Goal: Contribute content: Contribute content

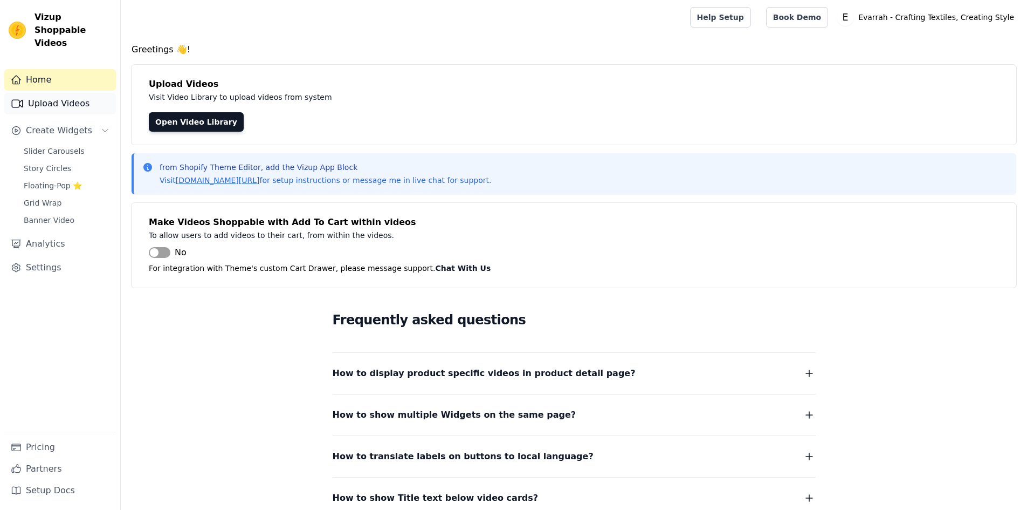
click at [56, 93] on link "Upload Videos" at bounding box center [60, 104] width 112 height 22
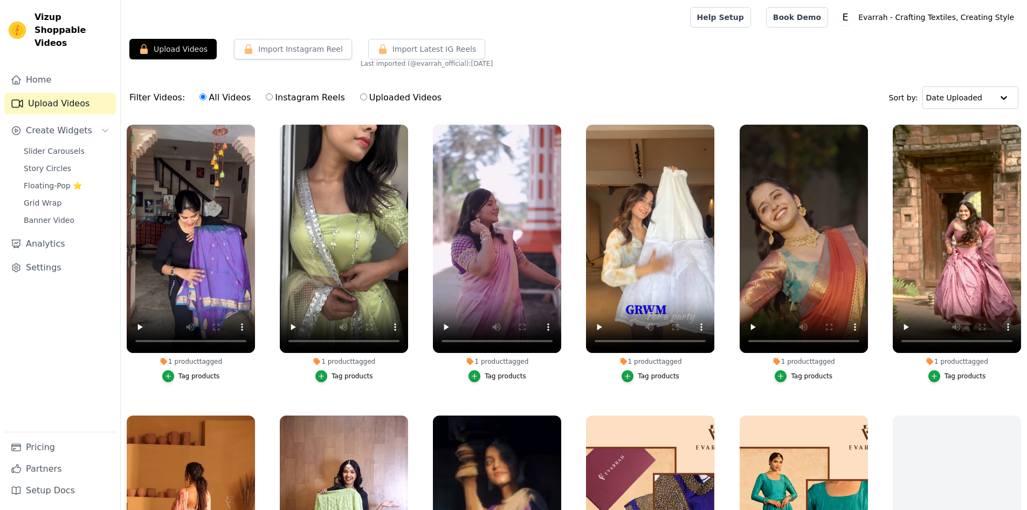
click at [188, 49] on button "Upload Videos" at bounding box center [172, 49] width 87 height 20
click at [189, 50] on button "Upload Videos" at bounding box center [172, 49] width 87 height 20
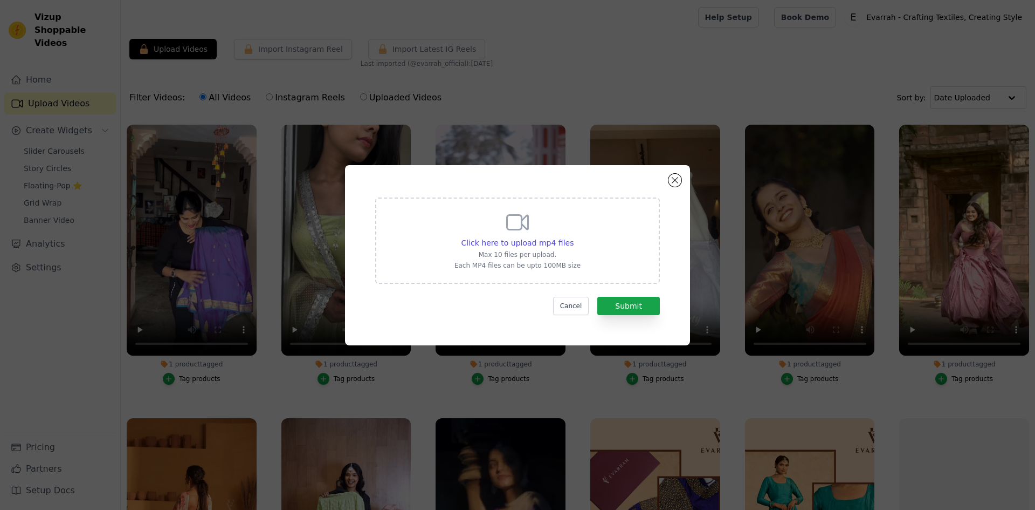
click at [548, 232] on div "Click here to upload mp4 files Max 10 files per upload. Each MP4 files can be u…" at bounding box center [518, 239] width 126 height 60
click at [573, 237] on input "Click here to upload mp4 files Max 10 files per upload. Each MP4 files can be u…" at bounding box center [573, 237] width 1 height 1
type input "C:\fakepath\Serving lehenga dreams💗 @evarrah_official #ad DM-Comment for produc…"
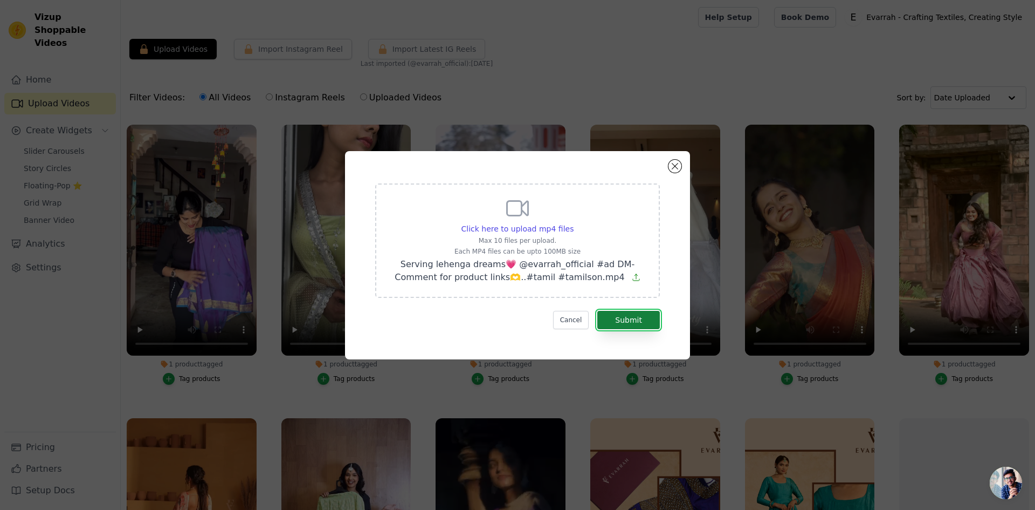
click at [639, 318] on button "Submit" at bounding box center [629, 320] width 63 height 18
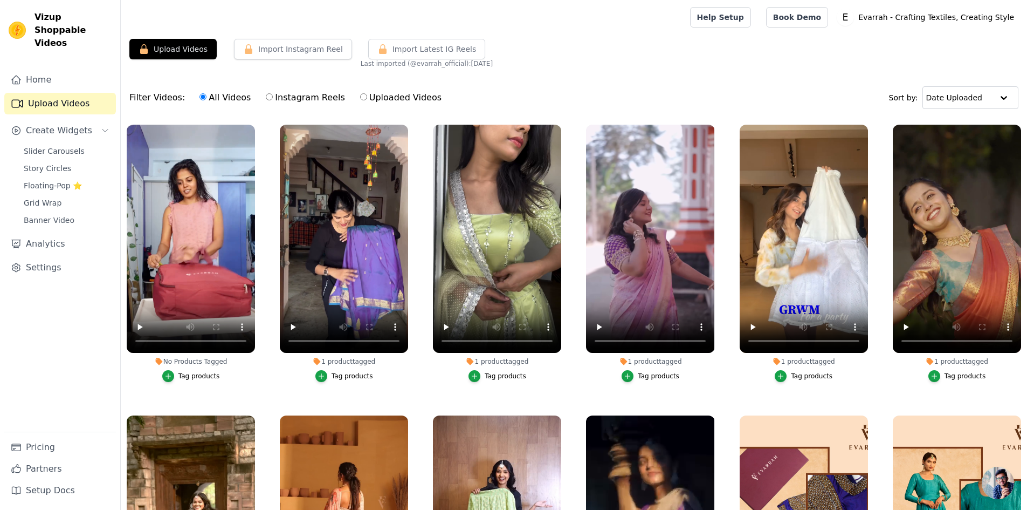
click at [190, 370] on button "Tag products" at bounding box center [191, 376] width 58 height 12
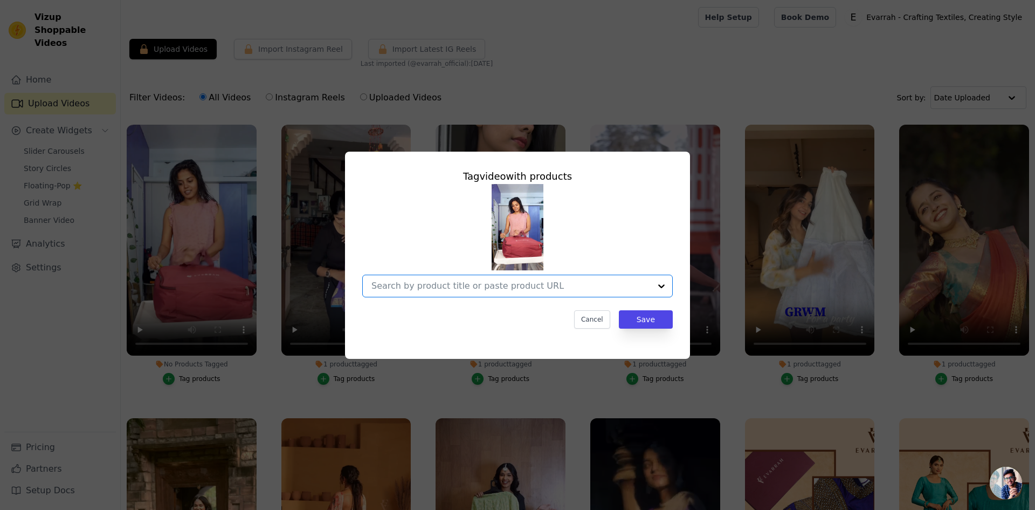
click at [500, 286] on input "No Products Tagged Tag video with products Option undefined, selected. Select i…" at bounding box center [511, 285] width 279 height 10
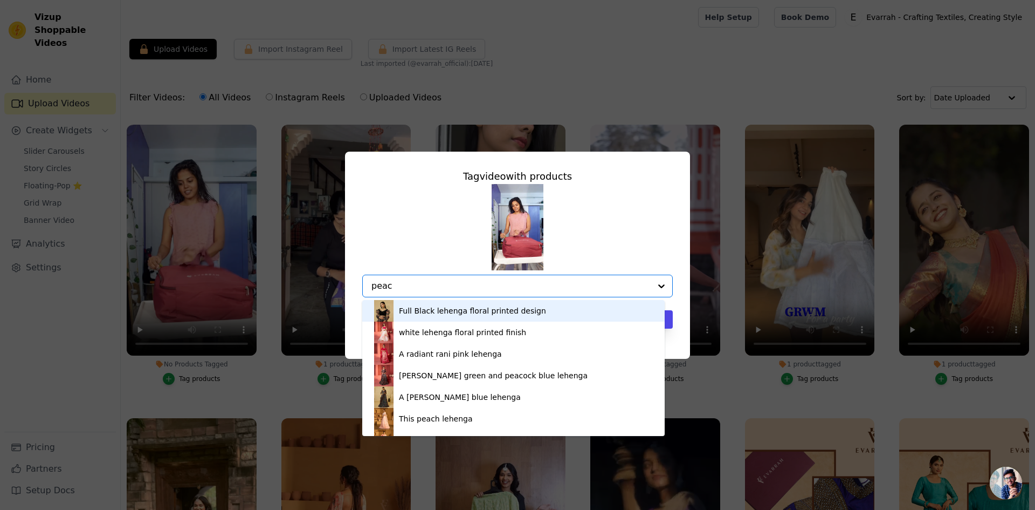
type input "peach"
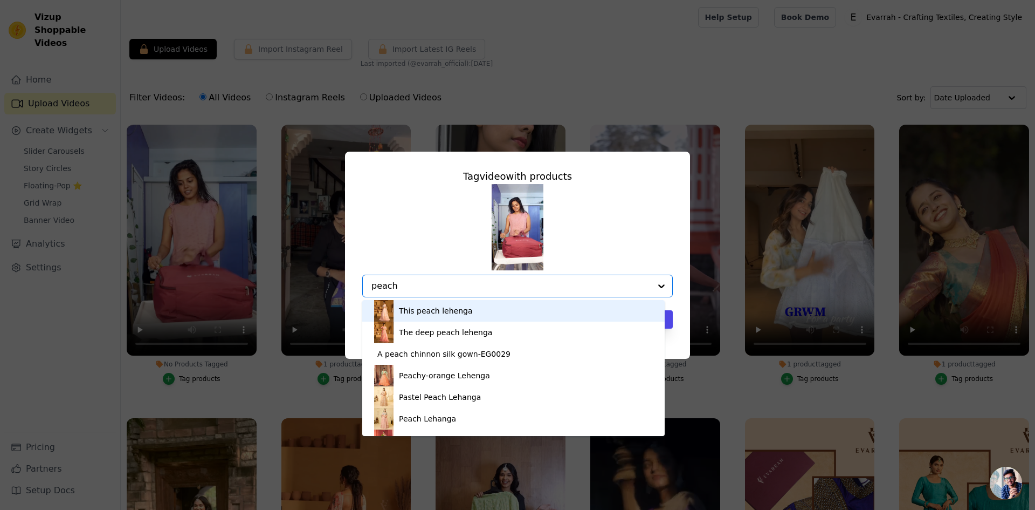
click at [476, 310] on div "This peach lehenga" at bounding box center [513, 311] width 281 height 22
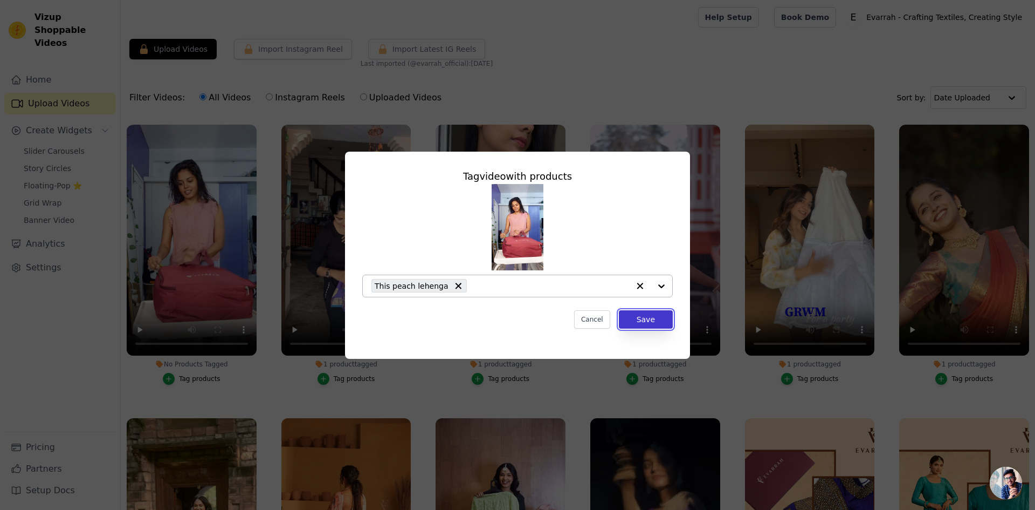
click at [653, 319] on button "Save" at bounding box center [646, 319] width 54 height 18
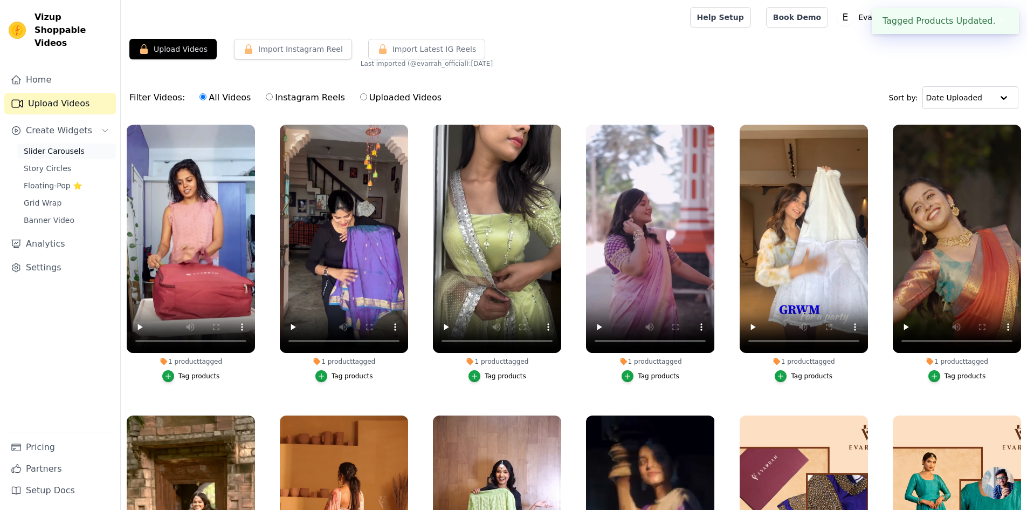
click at [52, 146] on span "Slider Carousels" at bounding box center [54, 151] width 61 height 11
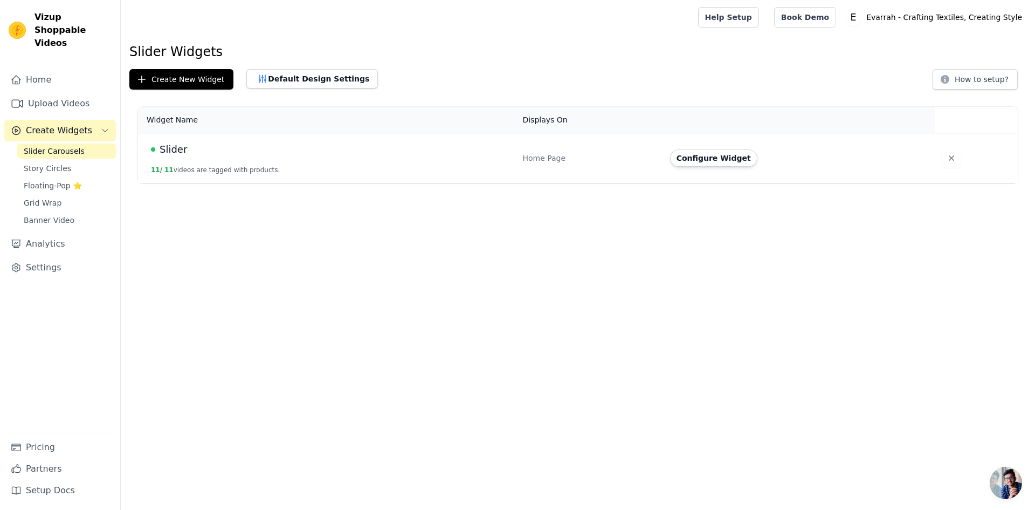
click at [711, 161] on button "Configure Widget" at bounding box center [713, 157] width 87 height 17
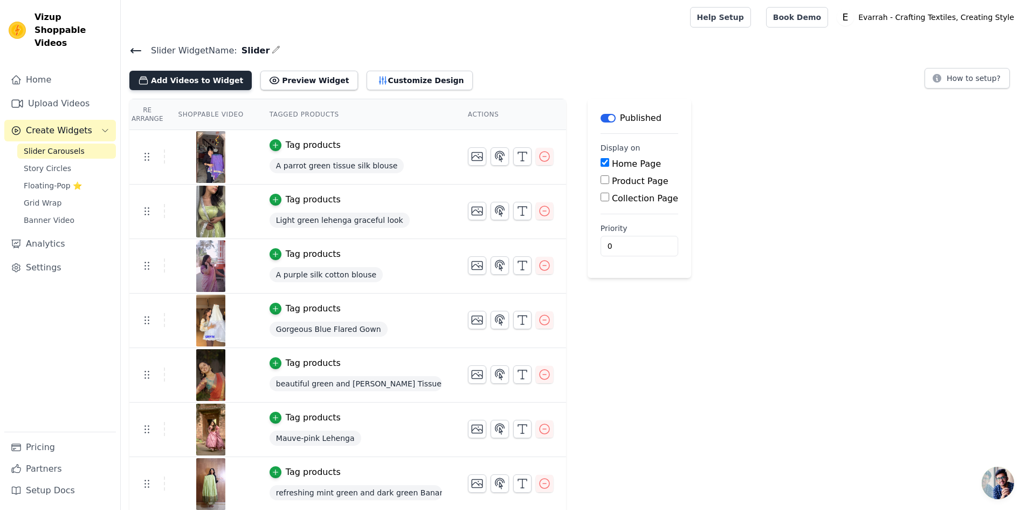
click at [204, 80] on button "Add Videos to Widget" at bounding box center [190, 80] width 122 height 19
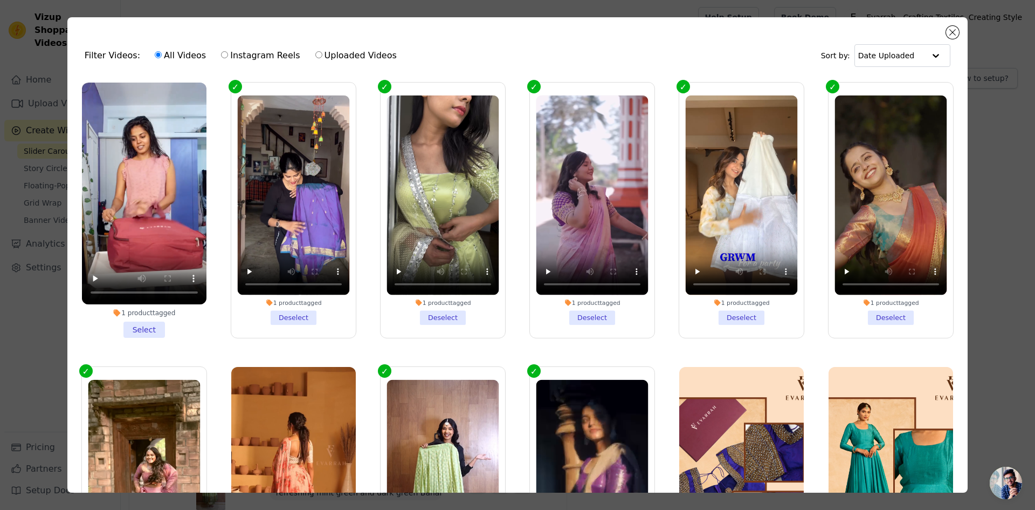
click at [152, 327] on li "1 product tagged Select" at bounding box center [144, 210] width 125 height 255
click at [0, 0] on input "1 product tagged Select" at bounding box center [0, 0] width 0 height 0
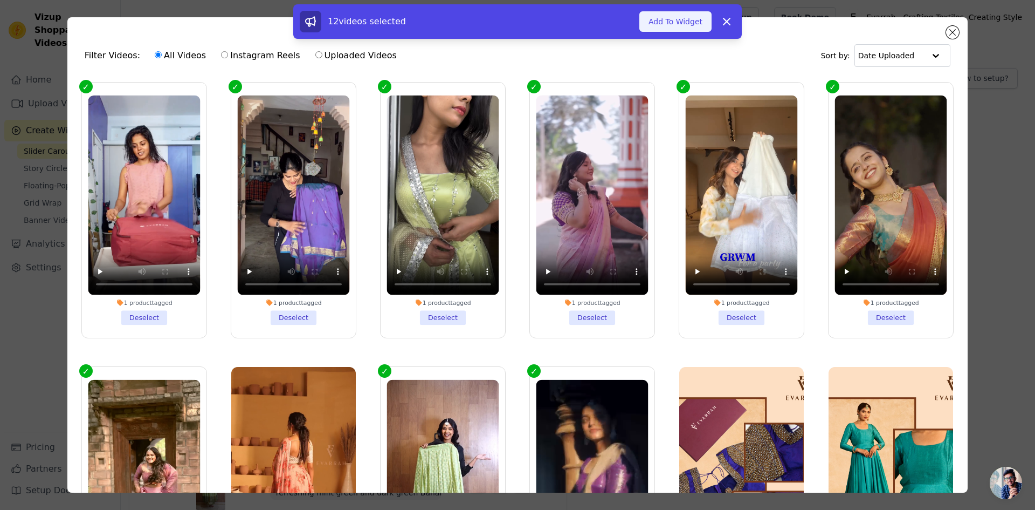
click at [677, 24] on button "Add To Widget" at bounding box center [676, 21] width 72 height 20
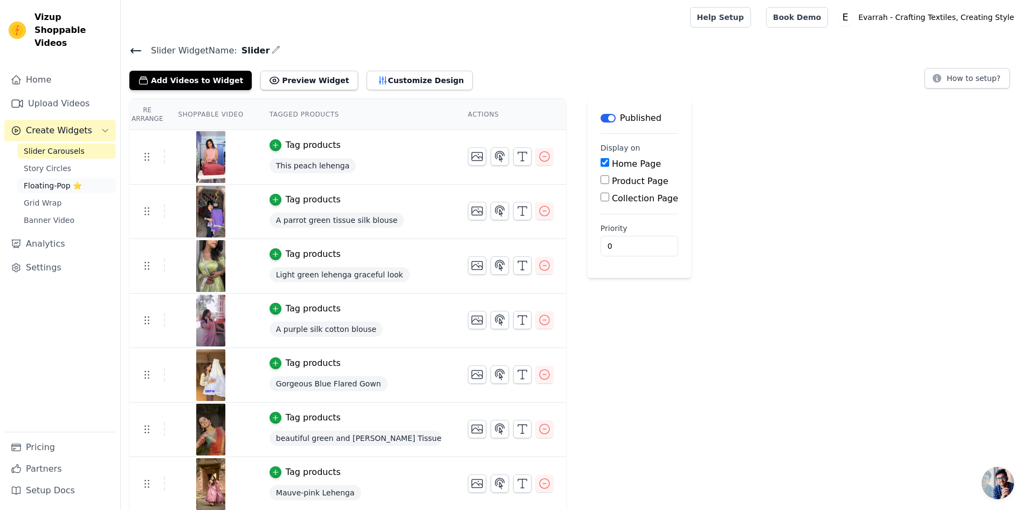
click at [40, 180] on span "Floating-Pop ⭐" at bounding box center [53, 185] width 58 height 11
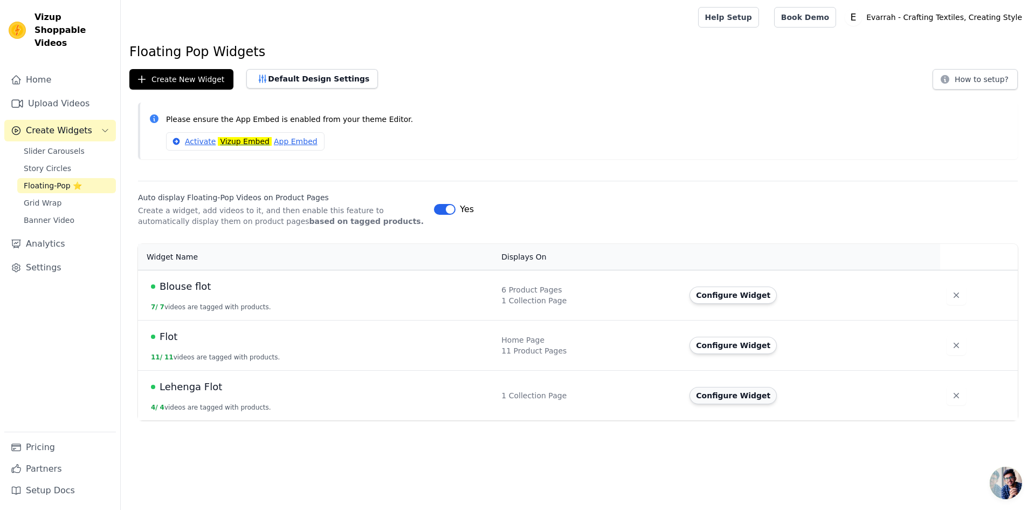
click at [707, 399] on button "Configure Widget" at bounding box center [733, 395] width 87 height 17
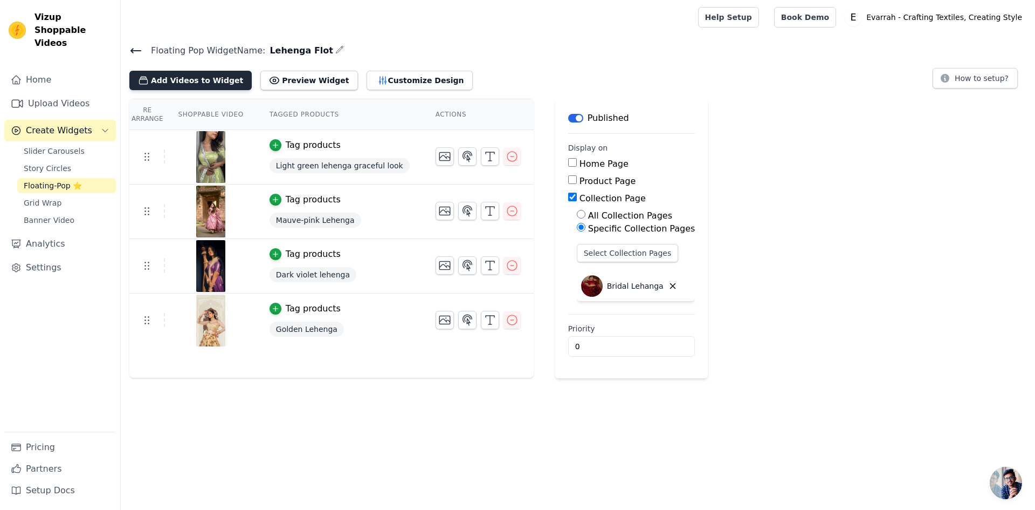
click at [205, 81] on button "Add Videos to Widget" at bounding box center [190, 80] width 122 height 19
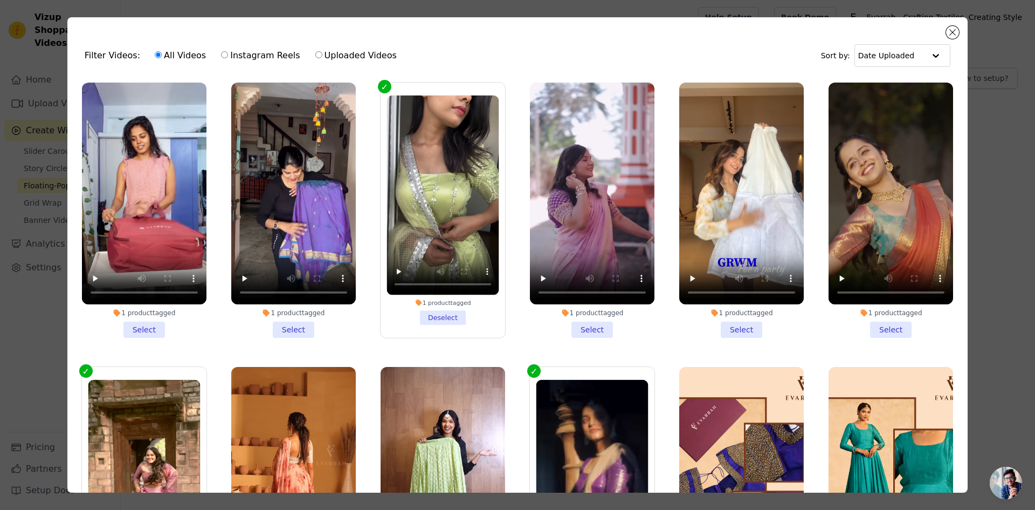
drag, startPoint x: 147, startPoint y: 326, endPoint x: 160, endPoint y: 324, distance: 12.7
click at [148, 326] on li "1 product tagged Select" at bounding box center [144, 210] width 125 height 255
click at [0, 0] on input "1 product tagged Select" at bounding box center [0, 0] width 0 height 0
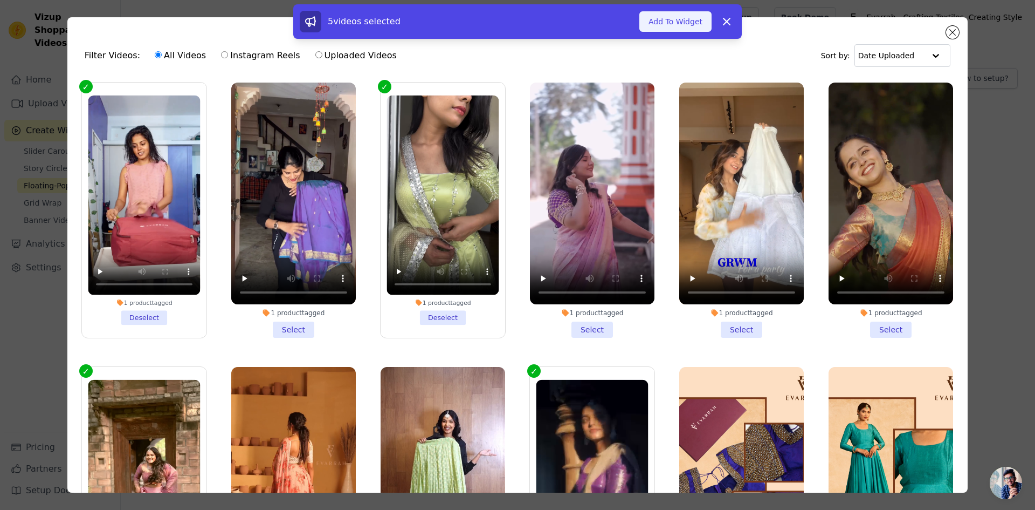
click at [689, 16] on button "Add To Widget" at bounding box center [676, 21] width 72 height 20
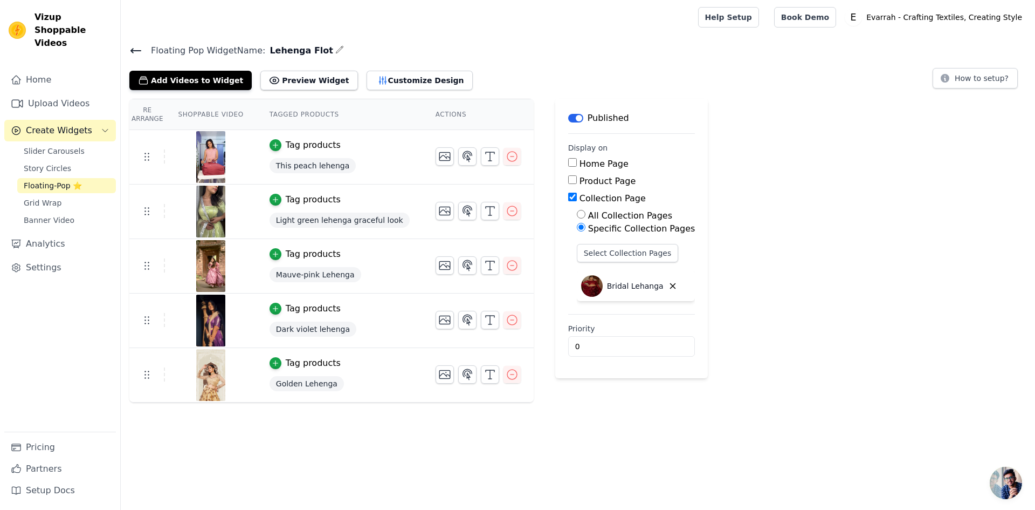
click at [132, 48] on icon at bounding box center [135, 50] width 13 height 13
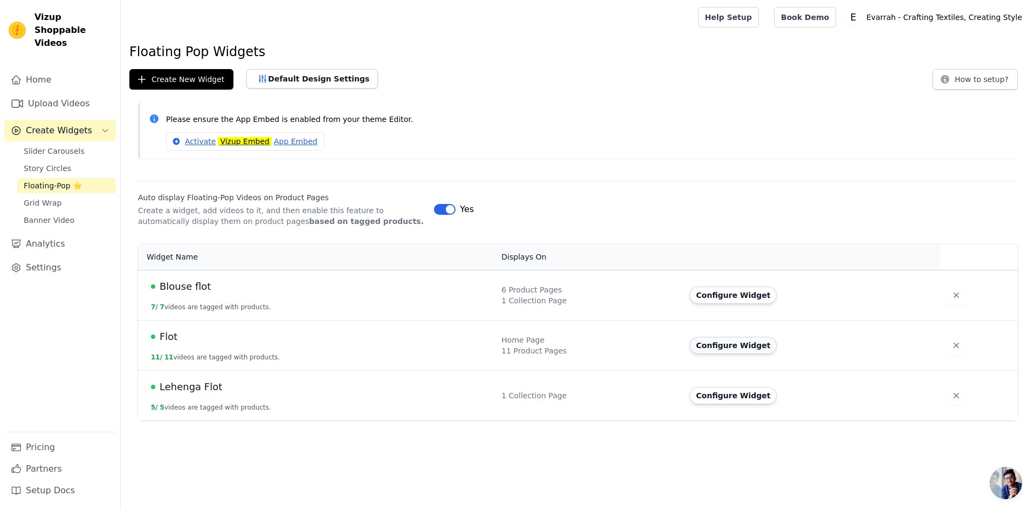
click at [715, 351] on button "Configure Widget" at bounding box center [733, 345] width 87 height 17
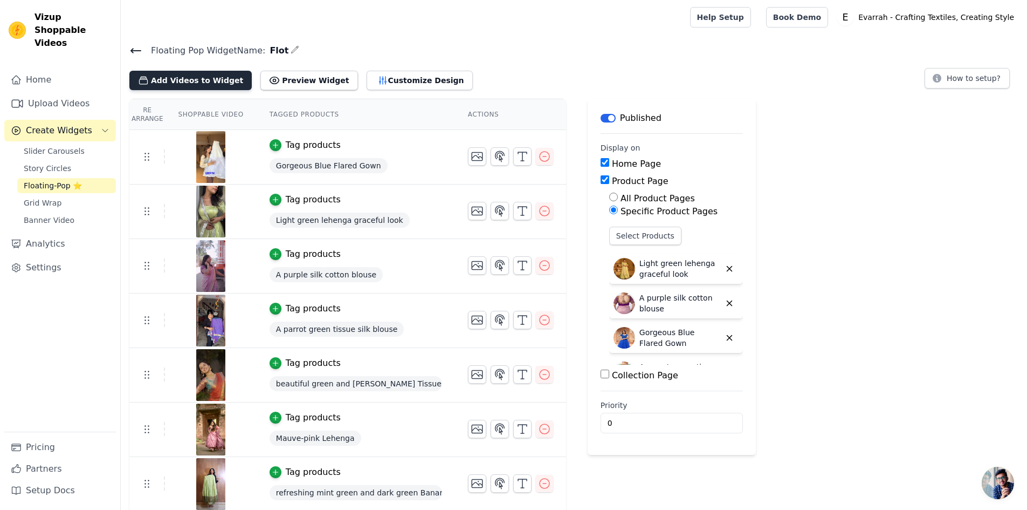
click at [184, 85] on button "Add Videos to Widget" at bounding box center [190, 80] width 122 height 19
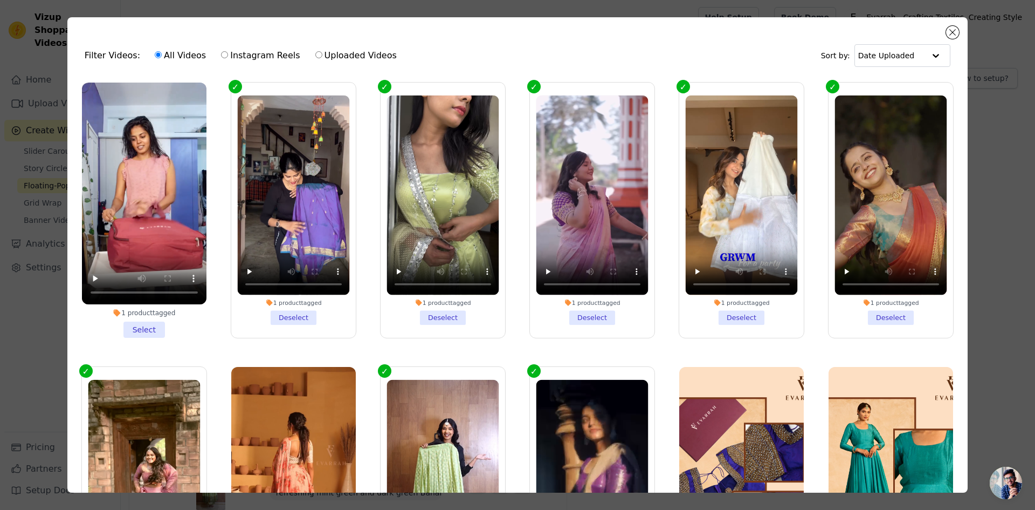
drag, startPoint x: 142, startPoint y: 321, endPoint x: 148, endPoint y: 326, distance: 8.1
click at [140, 320] on li "1 product tagged Select" at bounding box center [144, 210] width 125 height 255
click at [0, 0] on input "1 product tagged Select" at bounding box center [0, 0] width 0 height 0
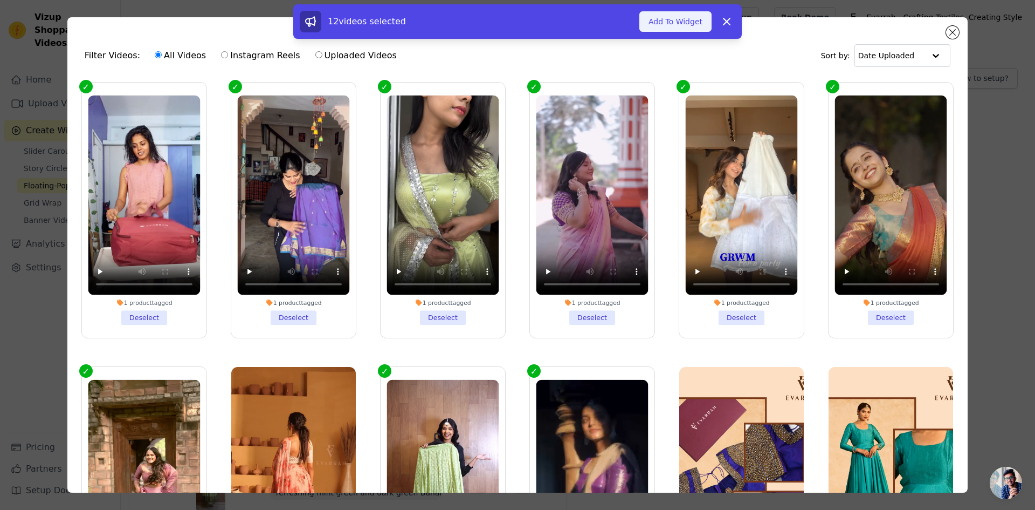
click at [677, 22] on button "Add To Widget" at bounding box center [676, 21] width 72 height 20
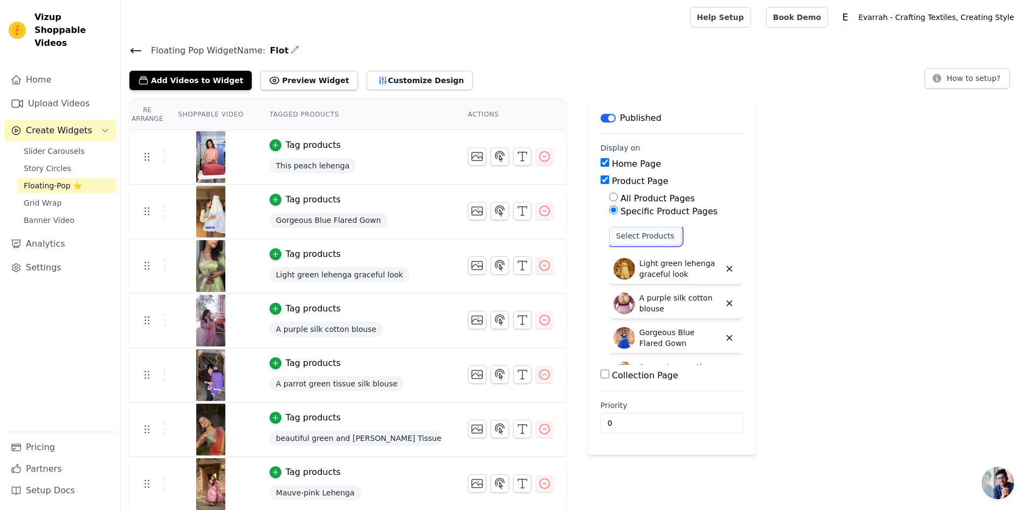
click at [649, 227] on button "Select Products" at bounding box center [645, 236] width 72 height 18
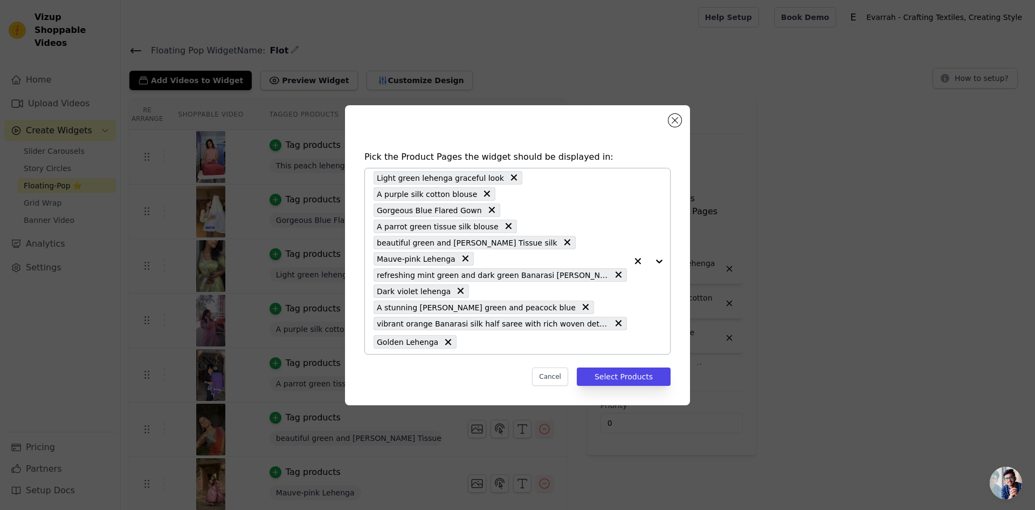
click at [472, 335] on input "text" at bounding box center [544, 341] width 165 height 13
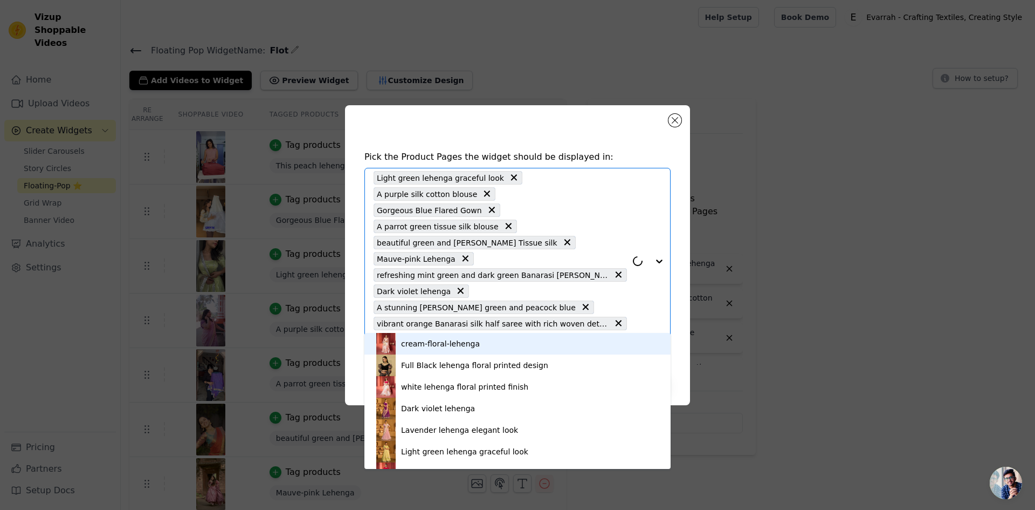
type input "peach"
click at [460, 341] on div "This peach lehenga" at bounding box center [438, 343] width 74 height 11
click at [460, 341] on div "Pick the Product Pages the widget should be displayed in: This peach lehenga Th…" at bounding box center [518, 268] width 328 height 257
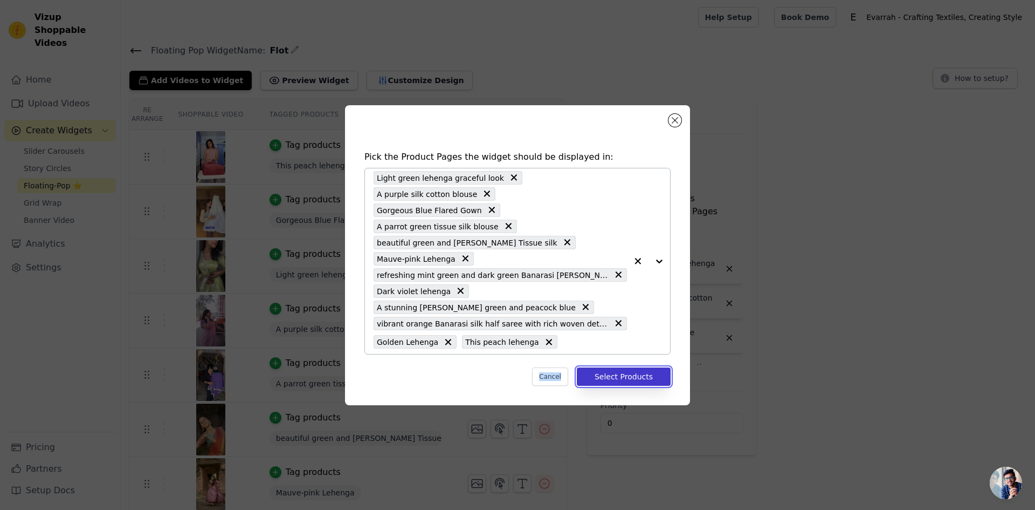
click at [622, 367] on button "Select Products" at bounding box center [624, 376] width 94 height 18
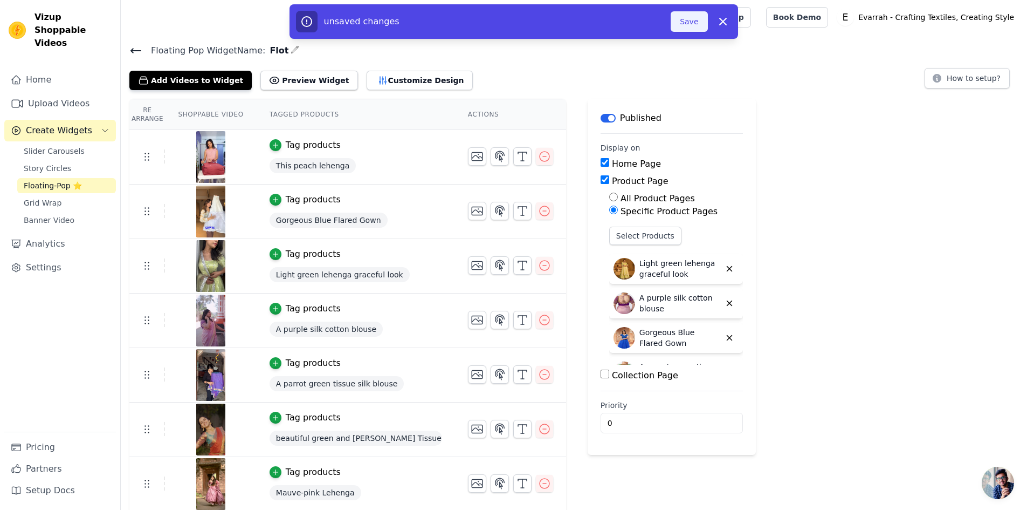
click at [689, 20] on button "Save" at bounding box center [689, 21] width 37 height 20
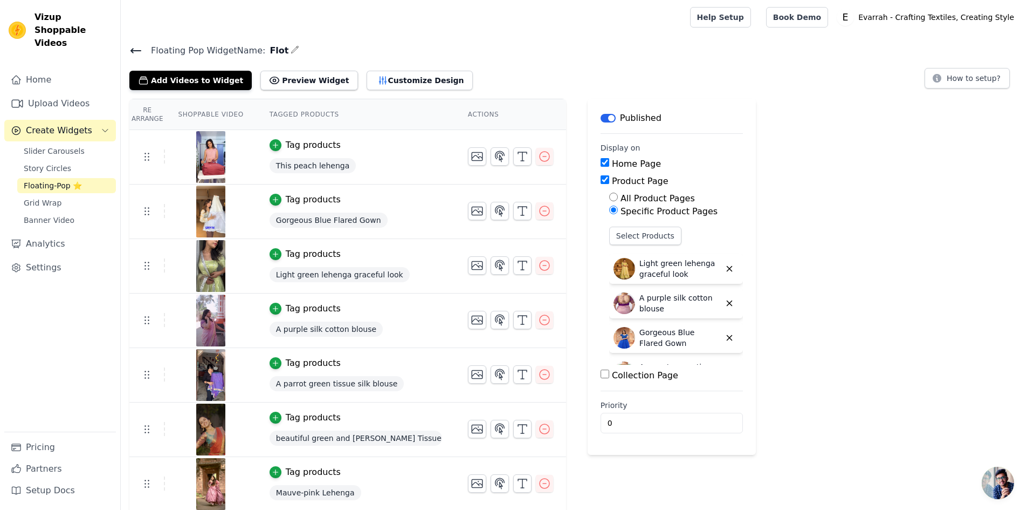
click at [130, 52] on div "Floating Pop Widget Name: Flot Add Videos to Widget Preview Widget Customize De…" at bounding box center [574, 66] width 907 height 47
click at [133, 51] on icon at bounding box center [136, 51] width 10 height 4
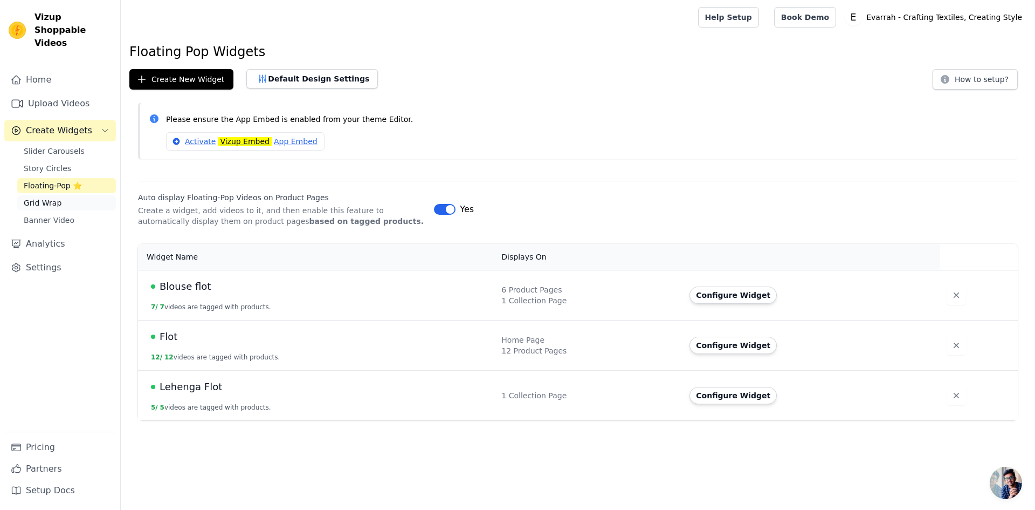
click at [83, 195] on link "Grid Wrap" at bounding box center [66, 202] width 99 height 15
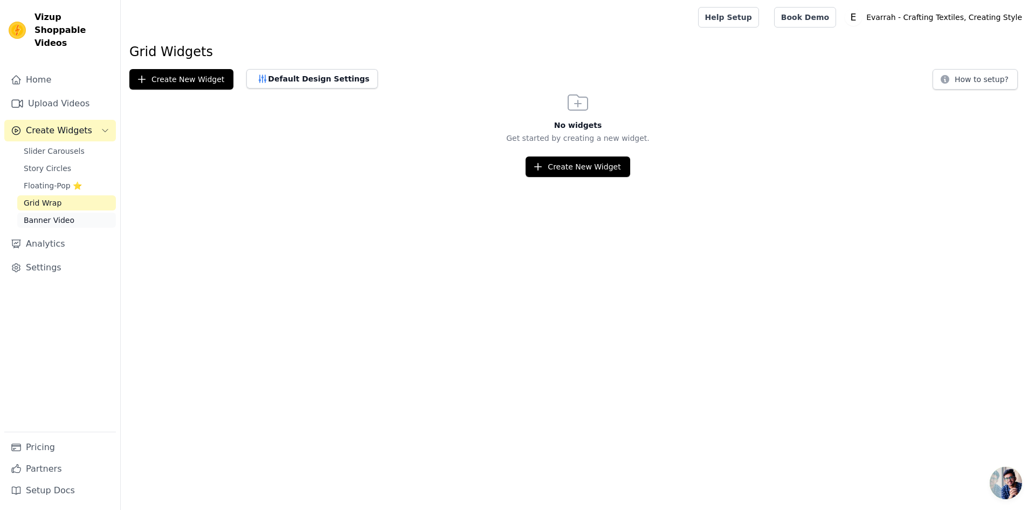
click at [58, 213] on link "Banner Video" at bounding box center [66, 219] width 99 height 15
click at [48, 129] on div "Home Upload Videos Create Widgets Slider Carousels Story Circles Floating-Pop ⭐…" at bounding box center [60, 250] width 112 height 362
click at [48, 143] on link "Slider Carousels" at bounding box center [66, 150] width 99 height 15
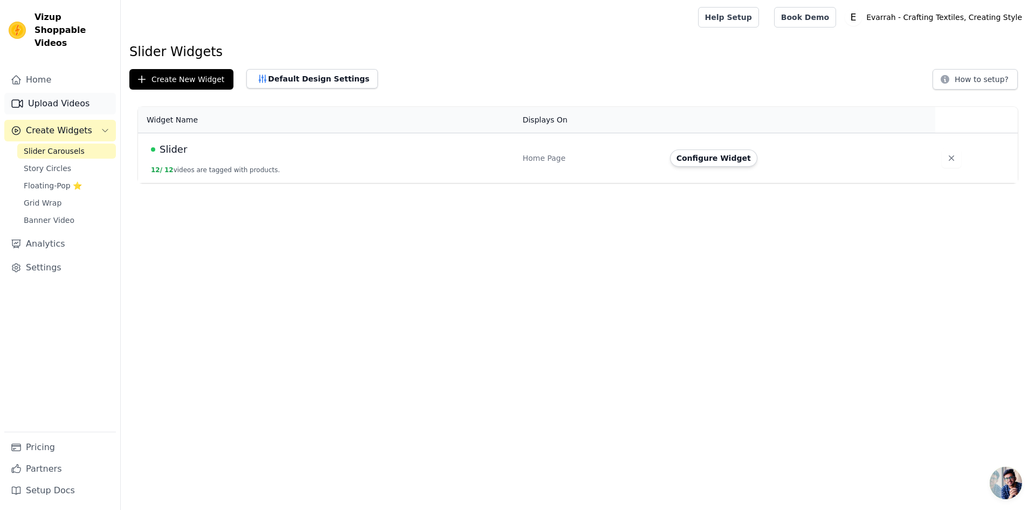
click at [75, 97] on link "Upload Videos" at bounding box center [60, 104] width 112 height 22
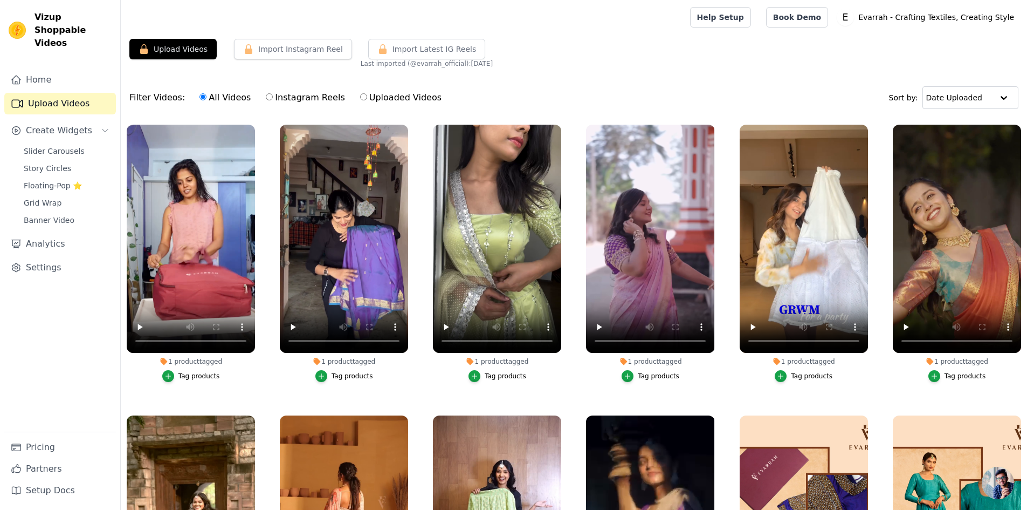
click at [360, 101] on label "Uploaded Videos" at bounding box center [401, 98] width 83 height 14
click at [360, 100] on input "Uploaded Videos" at bounding box center [363, 96] width 7 height 7
radio input "true"
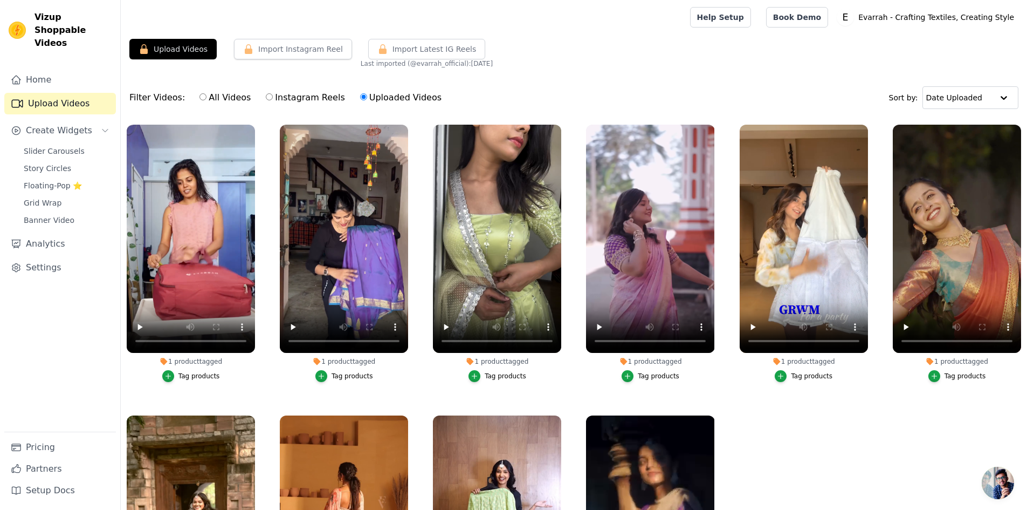
click at [208, 98] on label "All Videos" at bounding box center [225, 98] width 52 height 14
click at [207, 98] on input "All Videos" at bounding box center [203, 96] width 7 height 7
radio input "true"
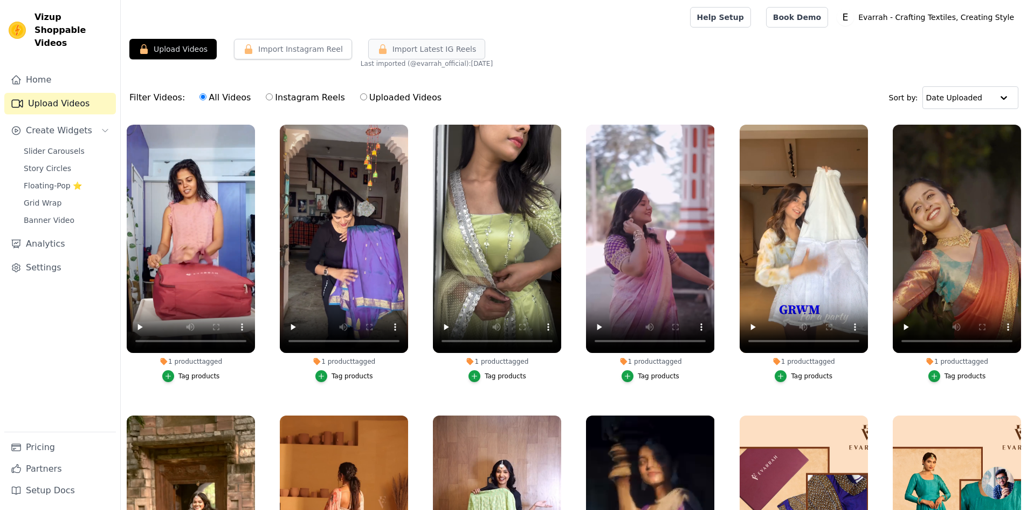
click at [396, 49] on span "Import Latest IG Reels" at bounding box center [435, 49] width 84 height 11
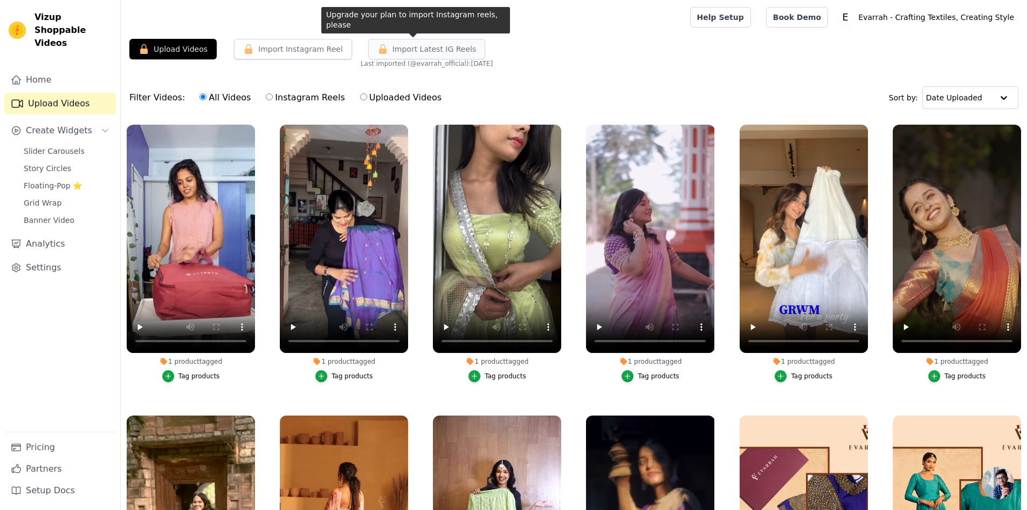
click at [407, 51] on span "Import Latest IG Reels" at bounding box center [435, 49] width 84 height 11
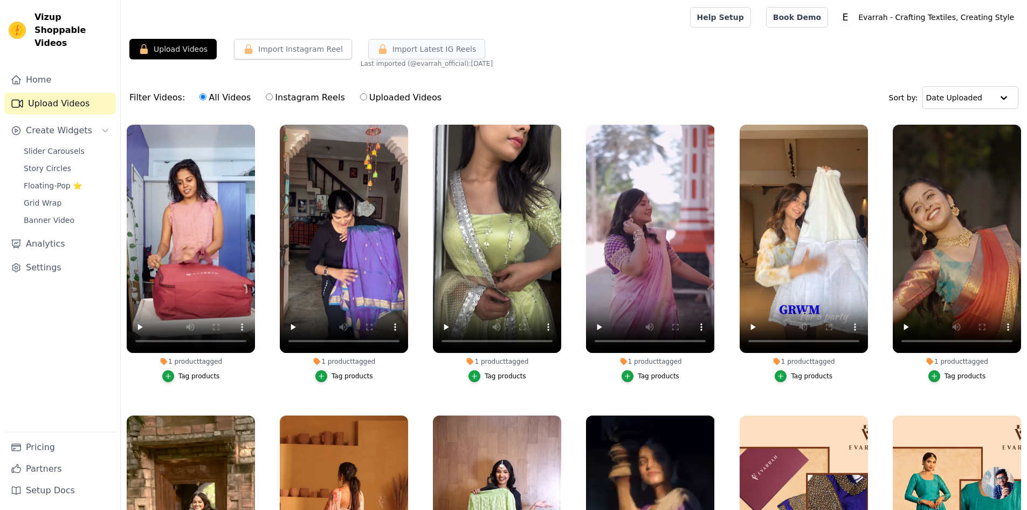
click at [407, 51] on span "Import Latest IG Reels" at bounding box center [435, 49] width 84 height 11
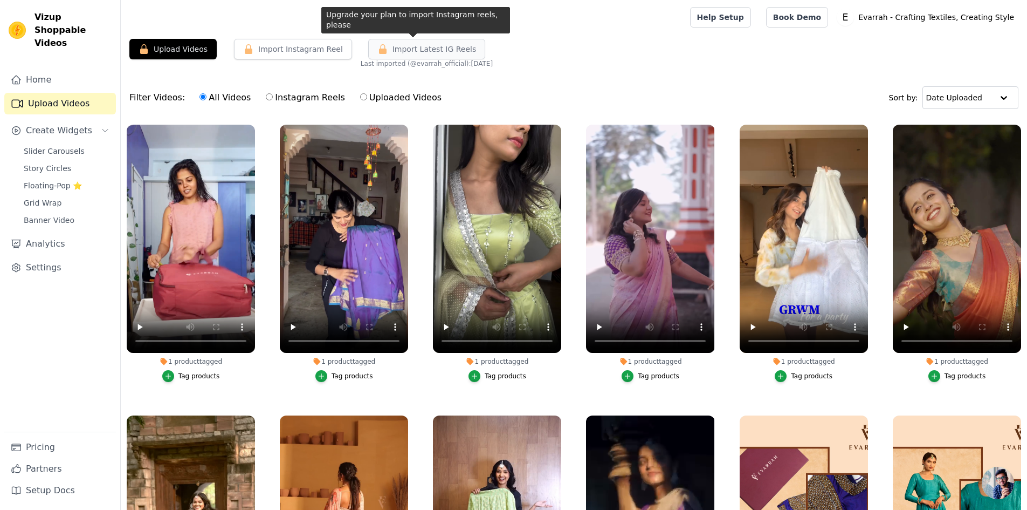
click at [402, 43] on button "Import Latest IG Reels" at bounding box center [427, 49] width 118 height 20
click at [393, 53] on span "Import Latest IG Reels" at bounding box center [435, 49] width 84 height 11
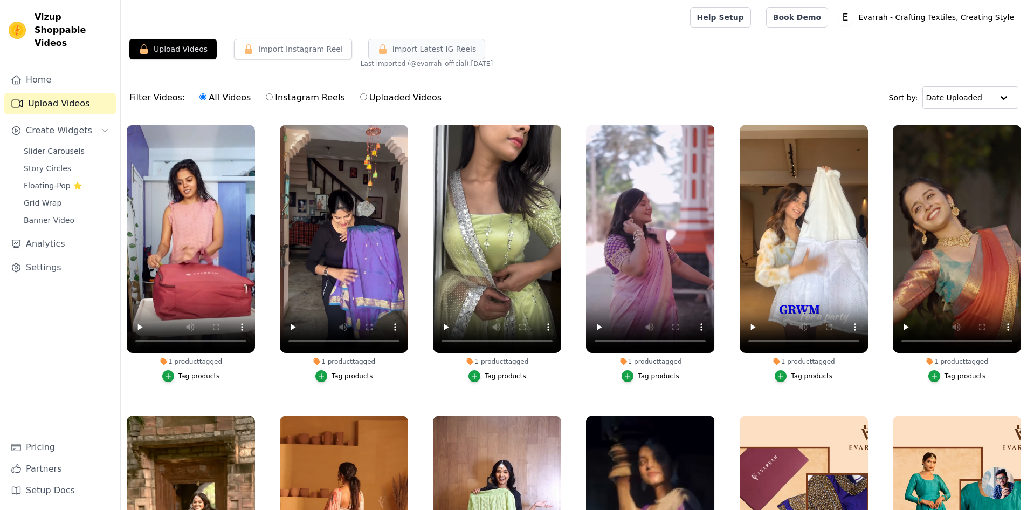
click at [393, 53] on span "Import Latest IG Reels" at bounding box center [435, 49] width 84 height 11
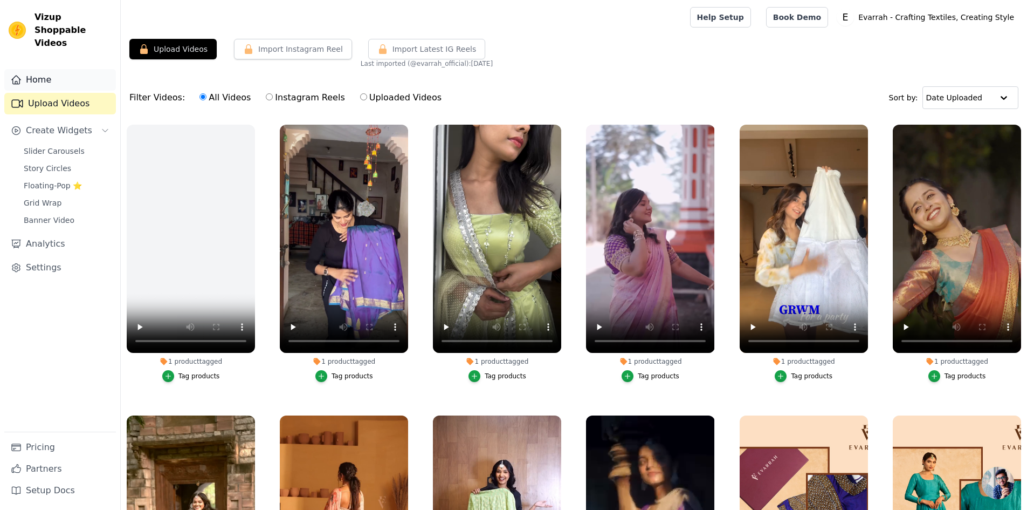
click at [37, 69] on link "Home" at bounding box center [60, 80] width 112 height 22
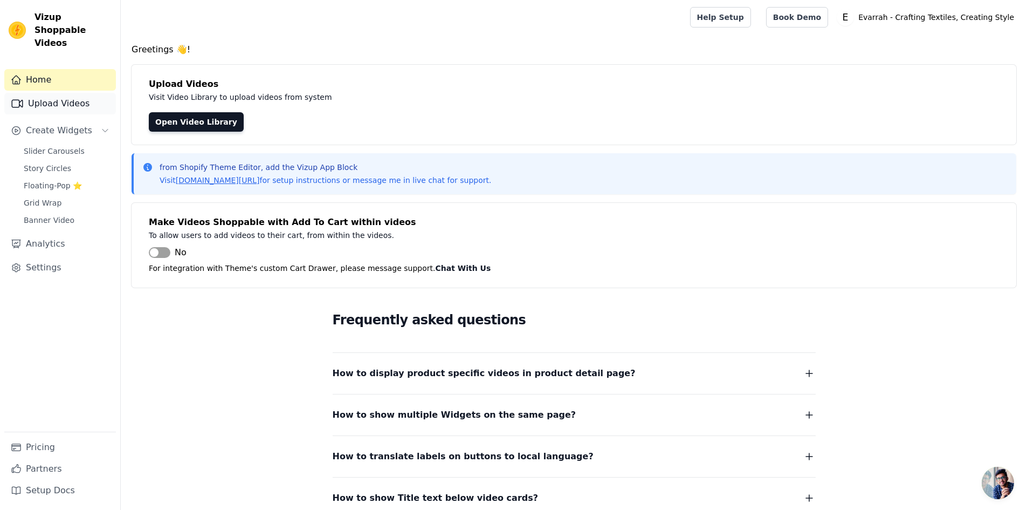
click at [54, 93] on link "Upload Videos" at bounding box center [60, 104] width 112 height 22
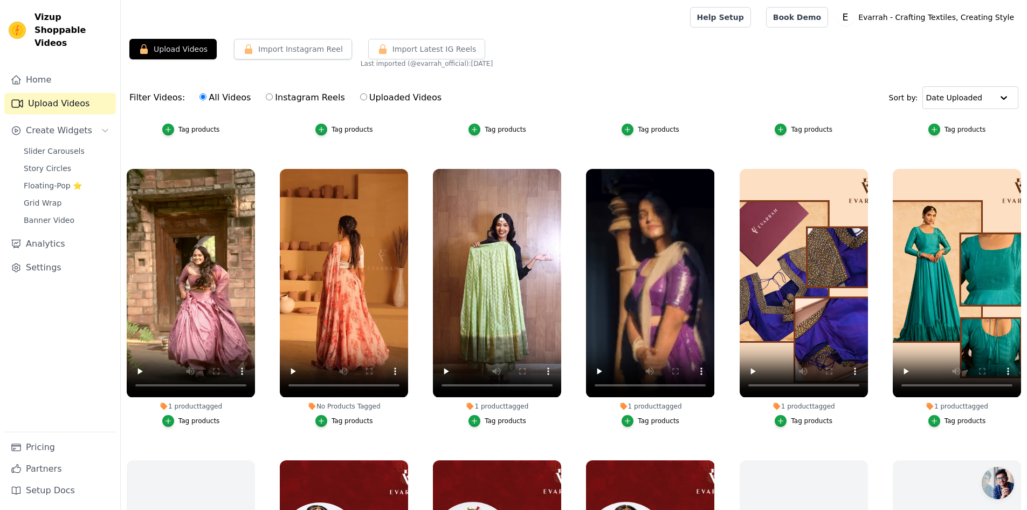
scroll to position [222, 0]
